Goal: Obtain resource: Obtain resource

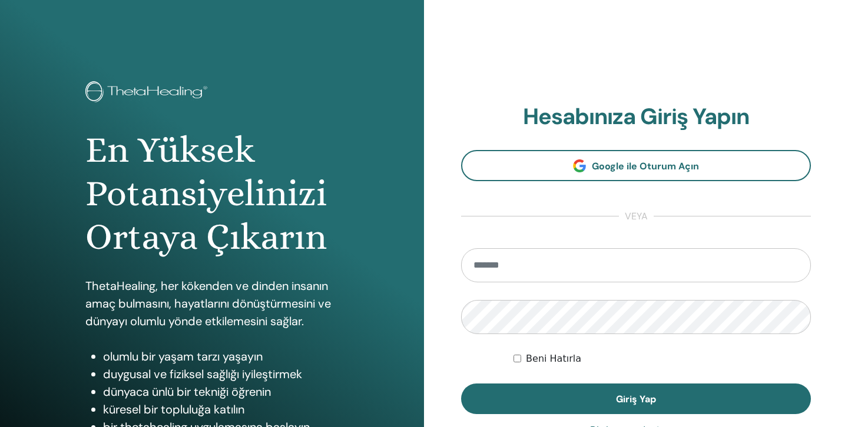
click at [530, 268] on input "email" at bounding box center [636, 265] width 350 height 34
type input "**********"
click at [461, 384] on button "Giriş Yap" at bounding box center [636, 399] width 350 height 31
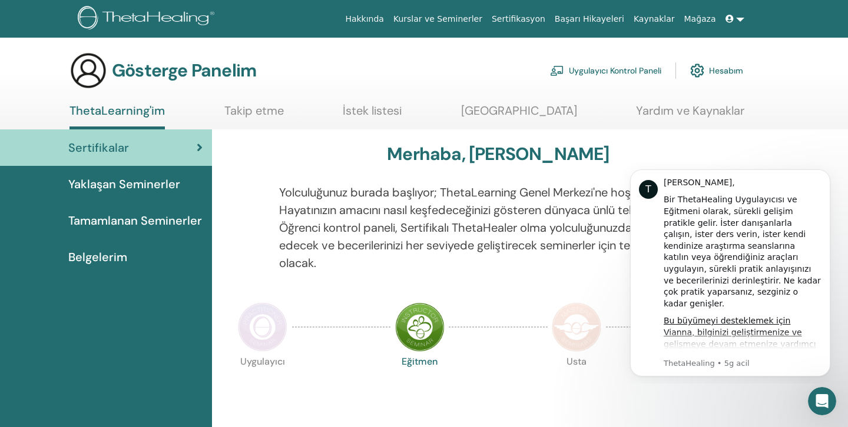
click at [99, 250] on font "Belgelerim" at bounding box center [97, 257] width 59 height 15
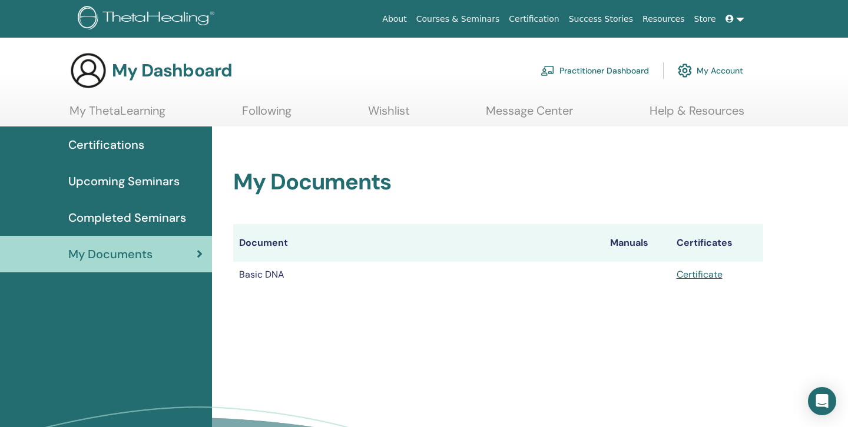
click at [98, 257] on span "My Documents" at bounding box center [110, 254] width 84 height 18
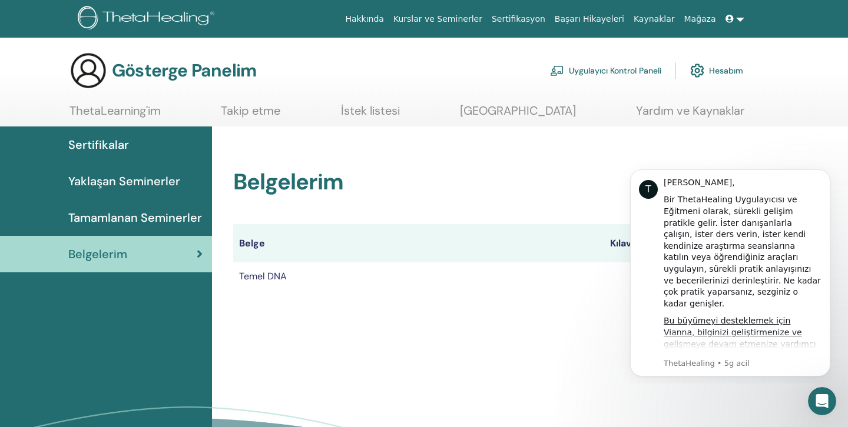
click at [593, 284] on td "Temel DNA" at bounding box center [418, 276] width 371 height 26
click at [529, 314] on div "Belgelerim Belge Kılavuzlar Sertifikalar Temel DNA Sertifika" at bounding box center [530, 326] width 636 height 398
click at [257, 274] on font "Temel DNA" at bounding box center [263, 276] width 48 height 12
click at [285, 278] on font "Temel DNA" at bounding box center [263, 276] width 48 height 12
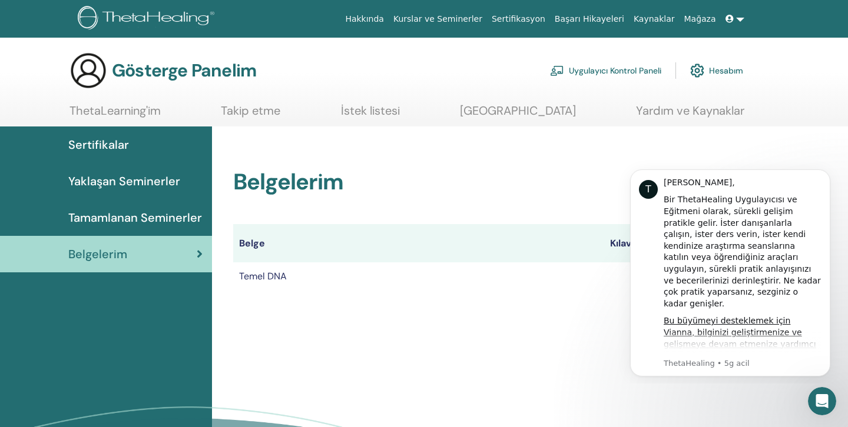
click at [285, 278] on font "Temel DNA" at bounding box center [263, 276] width 48 height 12
click at [827, 176] on icon "Bildirimi reddet" at bounding box center [826, 173] width 6 height 6
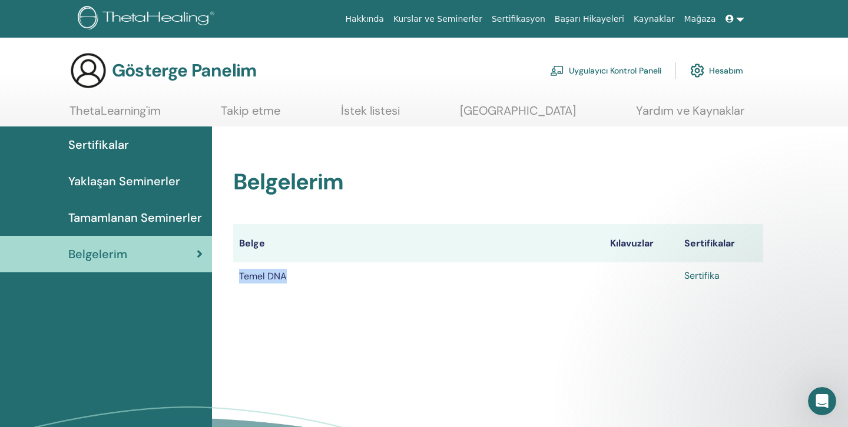
click at [706, 279] on font "Sertifika" at bounding box center [701, 276] width 35 height 12
